Goal: Check status: Check status

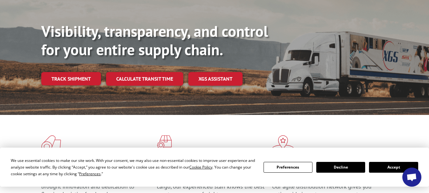
scroll to position [95, 0]
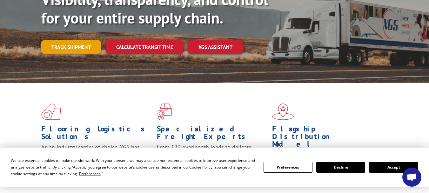
click at [68, 40] on link "Track shipment" at bounding box center [71, 46] width 60 height 13
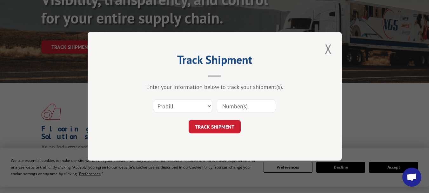
drag, startPoint x: 224, startPoint y: 107, endPoint x: 238, endPoint y: 113, distance: 15.2
click at [225, 107] on input at bounding box center [246, 106] width 58 height 13
click at [198, 106] on select "Select category... Probill BOL PO" at bounding box center [183, 106] width 58 height 13
click at [154, 100] on select "Select category... Probill BOL PO" at bounding box center [183, 106] width 58 height 13
drag, startPoint x: 202, startPoint y: 105, endPoint x: 199, endPoint y: 110, distance: 5.5
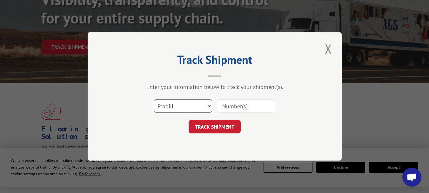
click at [202, 105] on select "Select category... Probill BOL PO" at bounding box center [183, 106] width 58 height 13
click at [154, 100] on select "Select category... Probill BOL PO" at bounding box center [183, 106] width 58 height 13
click at [207, 105] on select "Select category... Probill BOL PO" at bounding box center [183, 106] width 58 height 13
select select "probill"
click at [154, 100] on select "Select category... Probill BOL PO" at bounding box center [183, 106] width 58 height 13
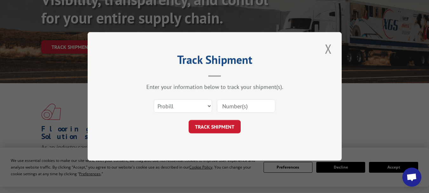
drag, startPoint x: 224, startPoint y: 104, endPoint x: 227, endPoint y: 106, distance: 3.7
click at [225, 105] on input at bounding box center [246, 106] width 58 height 13
paste input "17002144"
type input "17002144"
click at [209, 126] on button "TRACK SHIPMENT" at bounding box center [215, 126] width 52 height 13
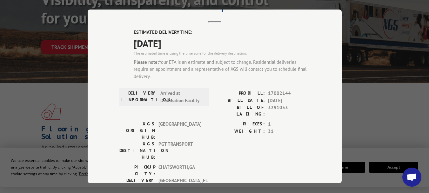
scroll to position [64, 0]
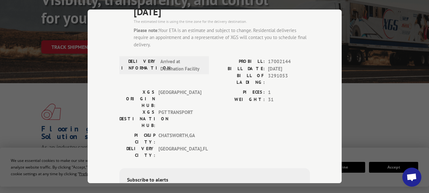
click at [30, 85] on div "Track Shipment ESTIMATED DELIVERY TIME: [DATE] The estimated time is using the …" at bounding box center [214, 96] width 429 height 193
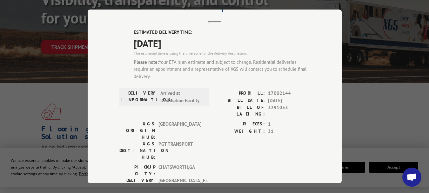
click at [22, 94] on div "Track Shipment ESTIMATED DELIVERY TIME: [DATE] The estimated time is using the …" at bounding box center [214, 96] width 429 height 193
click at [33, 55] on div "Track Shipment ESTIMATED DELIVERY TIME: [DATE] The estimated time is using the …" at bounding box center [214, 96] width 429 height 193
